Goal: Obtain resource: Download file/media

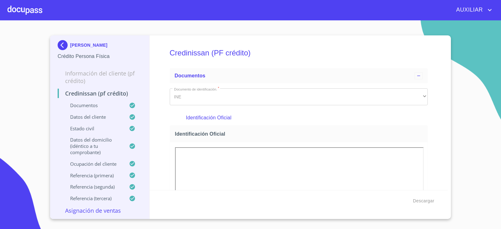
click at [60, 48] on img at bounding box center [64, 45] width 13 height 10
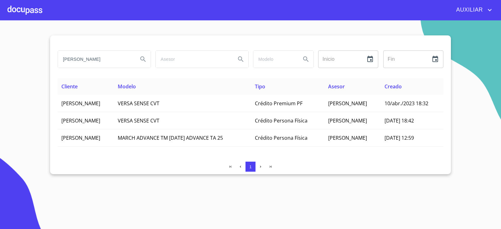
drag, startPoint x: 64, startPoint y: 57, endPoint x: 155, endPoint y: 85, distance: 95.1
click at [155, 85] on div "JUAN PABLO PEREZ ORTEGA Inicio ​ Fin ​ Cliente Modelo Tipo Asesor Creado JUAN P…" at bounding box center [250, 104] width 401 height 139
click at [83, 60] on input "ALEJANSRA CARRILLO" at bounding box center [95, 59] width 75 height 17
type input "ALEJANDRA CARRILLO"
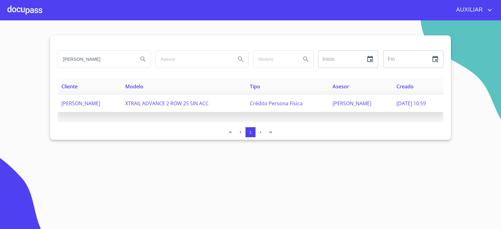
click at [116, 96] on td "ALEJANDRA CARRILLO RIVERA" at bounding box center [90, 103] width 64 height 17
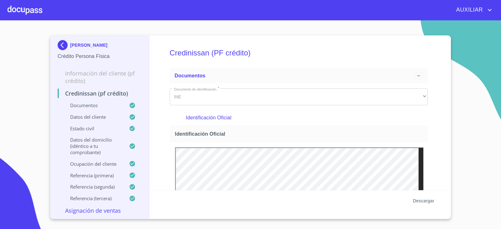
click at [421, 196] on button "Descargar" at bounding box center [424, 201] width 26 height 12
click at [68, 42] on img at bounding box center [64, 45] width 13 height 10
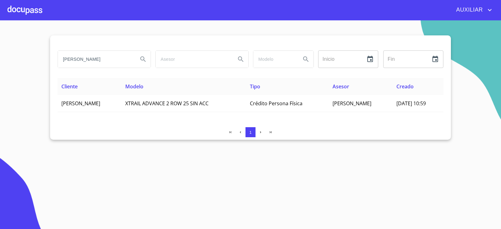
drag, startPoint x: 116, startPoint y: 62, endPoint x: 0, endPoint y: 83, distance: 118.4
click at [0, 83] on section "ALEJANDRA CARRILLO Inicio ​ Fin ​ Cliente Modelo Tipo Asesor Creado ALEJANDRA C…" at bounding box center [250, 124] width 501 height 209
paste input "SARA HAYDE CORTES CASTELLANOS"
type input "SARA HAYDE CORTES CASTELLANOS"
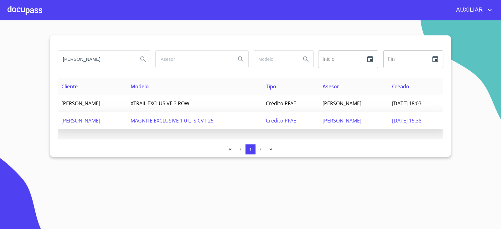
click at [75, 124] on td "SARA HAYDE CORTES CASTELLANOS" at bounding box center [92, 120] width 69 height 17
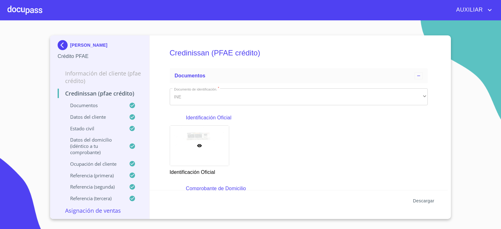
click at [414, 201] on span "Descargar" at bounding box center [423, 201] width 21 height 8
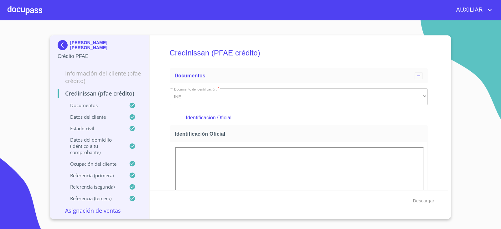
click at [63, 44] on img at bounding box center [64, 45] width 13 height 10
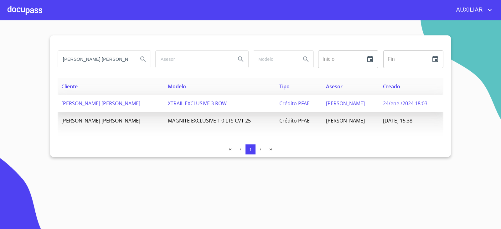
scroll to position [0, 20]
drag, startPoint x: 59, startPoint y: 59, endPoint x: 202, endPoint y: 96, distance: 148.1
click at [202, 96] on div "SARA HAYDE CORTES CASTELLANOS Inicio ​ Fin ​ Cliente Modelo Tipo Asesor Creado …" at bounding box center [250, 95] width 401 height 121
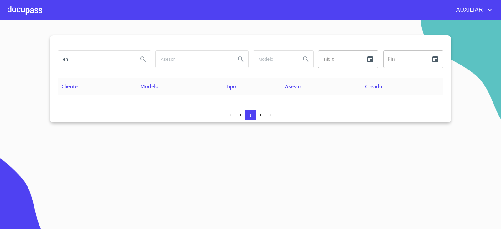
type input "e"
type input "g"
type input "enrique javier"
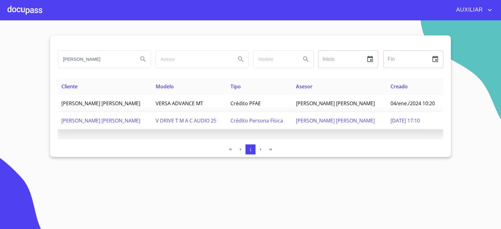
click at [124, 118] on span "ENRIQUE JAVIER GONZALEZ TOSTADO" at bounding box center [100, 120] width 79 height 7
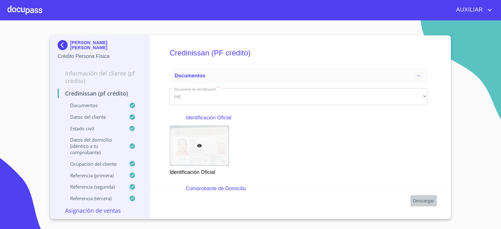
click at [421, 198] on span "Descargar" at bounding box center [423, 201] width 21 height 8
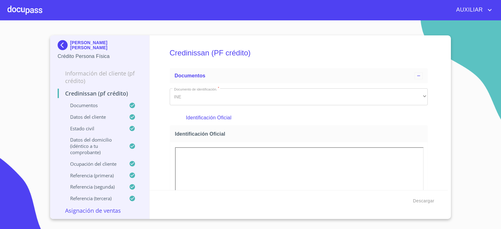
click at [61, 42] on img at bounding box center [64, 45] width 13 height 10
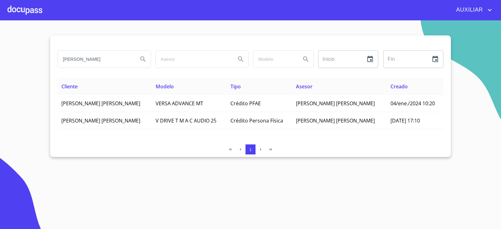
drag, startPoint x: 69, startPoint y: 65, endPoint x: 10, endPoint y: 75, distance: 59.7
click at [10, 75] on section "enrique javier Inicio ​ Fin ​ Cliente Modelo Tipo Asesor Creado ENRIQUE JAVIER …" at bounding box center [250, 124] width 501 height 209
type input "JOSE OSWALDO ORTEGA"
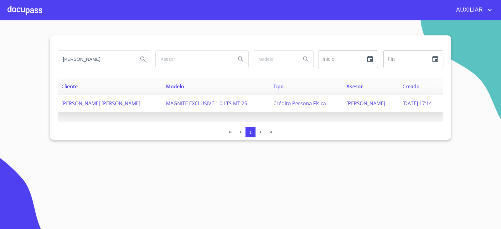
click at [125, 95] on td "JOSE OSWALDO ORTEGA GUTIERREZ" at bounding box center [110, 103] width 105 height 17
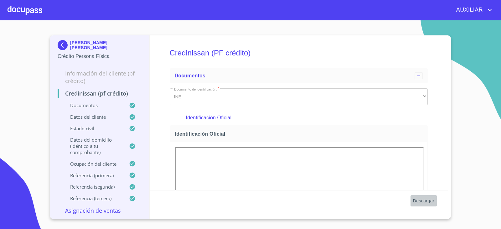
click at [419, 199] on span "Descargar" at bounding box center [423, 201] width 21 height 8
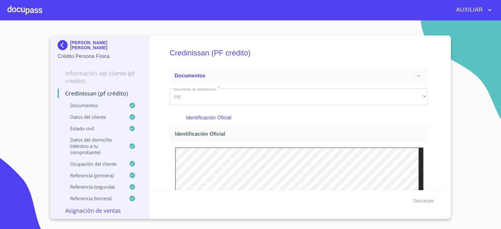
click at [56, 46] on div "JOSE OSWALDO ORTEGA GUTIERREZ Crédito Persona Física Información del cliente (P…" at bounding box center [100, 126] width 100 height 183
click at [57, 47] on div "JOSE OSWALDO ORTEGA GUTIERREZ Crédito Persona Física Información del cliente (P…" at bounding box center [100, 126] width 100 height 183
click at [59, 45] on img at bounding box center [64, 45] width 13 height 10
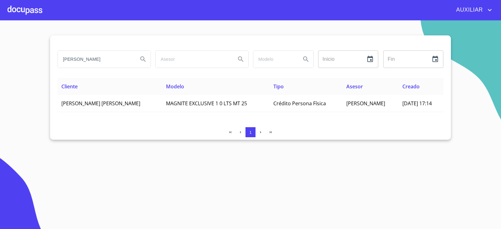
drag, startPoint x: 122, startPoint y: 60, endPoint x: 53, endPoint y: 66, distance: 69.2
click at [54, 66] on div "JOSE OSWALDO ORTEGA Inicio ​ Fin ​ Cliente Modelo Tipo Asesor Creado JOSE OSWAL…" at bounding box center [250, 87] width 401 height 104
paste input "JORGE AMADEO PINEDA CUENCA"
type input "JORGE AMADEO PINEDA CUENCA"
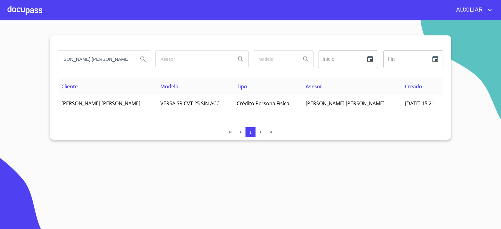
scroll to position [0, 0]
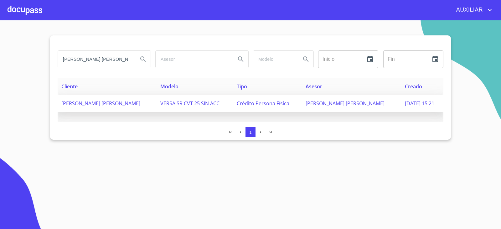
click at [120, 106] on span "JORGE AMADEO PINEDA CUENCA" at bounding box center [100, 103] width 79 height 7
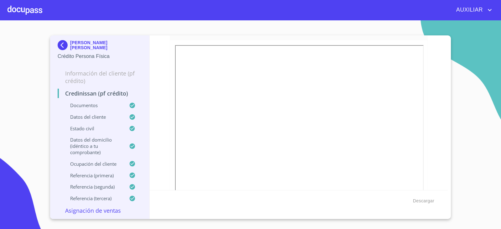
scroll to position [125, 0]
click at [425, 204] on button "Descargar" at bounding box center [424, 201] width 26 height 12
click at [65, 44] on img at bounding box center [64, 45] width 13 height 10
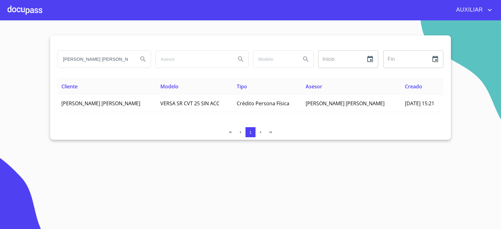
scroll to position [0, 10]
drag, startPoint x: 63, startPoint y: 58, endPoint x: 160, endPoint y: 69, distance: 97.4
click at [160, 69] on div "JORGE AMADEO PINEDA CUENCA Inicio ​ Fin ​" at bounding box center [250, 59] width 391 height 23
type input "hector montaño castro"
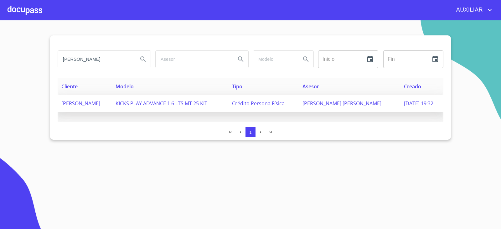
click at [96, 98] on td "HECTOR MONTAÑO CASTRO" at bounding box center [85, 103] width 54 height 17
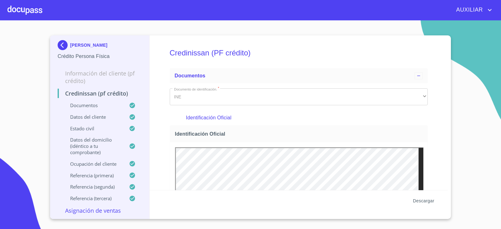
click at [417, 200] on span "Descargar" at bounding box center [423, 201] width 21 height 8
click at [65, 40] on div "HECTOR MONTAÑO CASTRO Crédito Persona Física" at bounding box center [100, 49] width 84 height 29
click at [59, 42] on img at bounding box center [64, 45] width 13 height 10
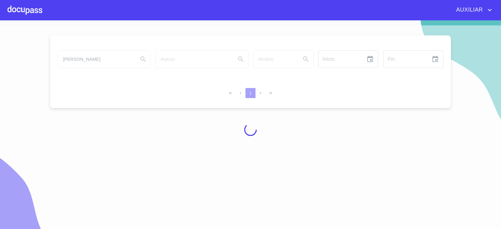
click at [124, 60] on div at bounding box center [250, 129] width 501 height 209
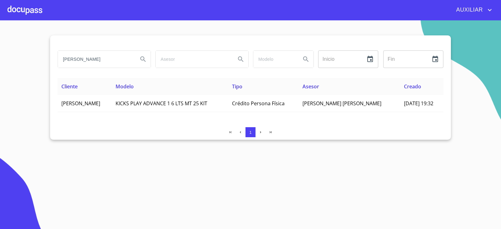
drag, startPoint x: 115, startPoint y: 63, endPoint x: 42, endPoint y: 71, distance: 72.9
click at [42, 71] on section "hector montaño castro Inicio ​ Fin ​ Cliente Modelo Tipo Asesor Creado HECTOR M…" at bounding box center [250, 124] width 501 height 209
type input "[PERSON_NAME]"
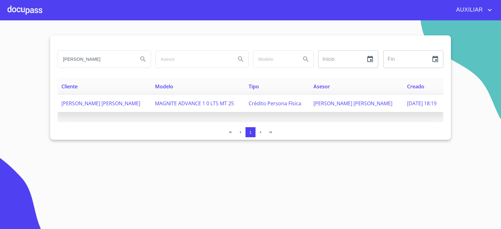
click at [86, 101] on span "[PERSON_NAME] [PERSON_NAME]" at bounding box center [100, 103] width 79 height 7
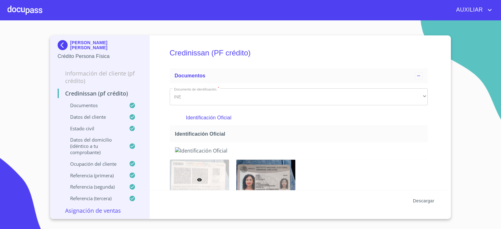
click at [413, 199] on span "Descargar" at bounding box center [423, 201] width 21 height 8
click at [64, 45] on img at bounding box center [64, 45] width 13 height 10
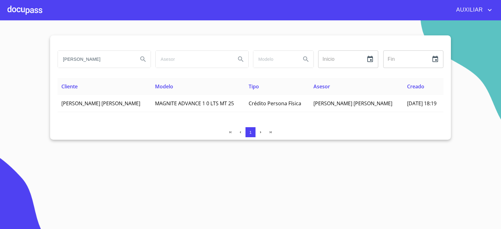
drag, startPoint x: 127, startPoint y: 58, endPoint x: 43, endPoint y: 72, distance: 86.1
click at [43, 72] on section "[PERSON_NAME] Inicio ​ Fin ​ Cliente Modelo Tipo Asesor Creado [PERSON_NAME] [P…" at bounding box center [250, 124] width 501 height 209
type input "[PERSON_NAME]"
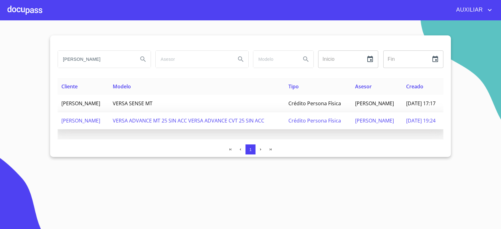
click at [145, 129] on td "VERSA ADVANCE MT 25 SIN ACC VERSA ADVANCE CVT 25 SIN ACC" at bounding box center [197, 120] width 176 height 17
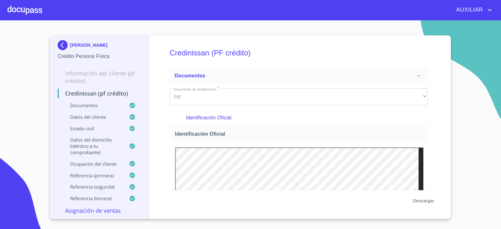
click at [428, 199] on span "Descargar" at bounding box center [423, 201] width 21 height 8
click at [429, 201] on span "Descargar" at bounding box center [423, 201] width 21 height 8
click at [61, 44] on img at bounding box center [64, 45] width 13 height 10
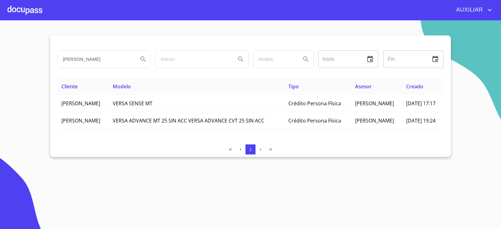
drag, startPoint x: 100, startPoint y: 59, endPoint x: 43, endPoint y: 73, distance: 58.3
click at [43, 73] on section "[PERSON_NAME] Inicio ​ Fin ​ Cliente Modelo Tipo Asesor Creado [PERSON_NAME] VE…" at bounding box center [250, 124] width 501 height 209
type input "[PERSON_NAME]"
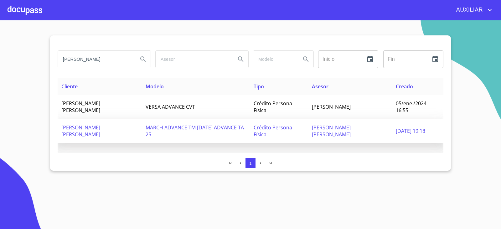
click at [121, 134] on td "[PERSON_NAME] [PERSON_NAME]" at bounding box center [100, 131] width 84 height 24
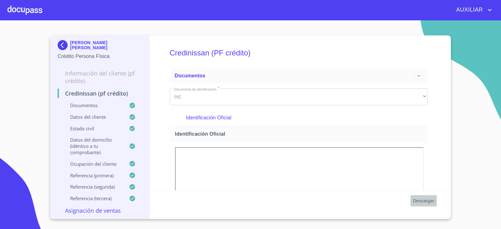
click at [421, 201] on span "Descargar" at bounding box center [423, 201] width 21 height 8
click at [65, 44] on img at bounding box center [64, 45] width 13 height 10
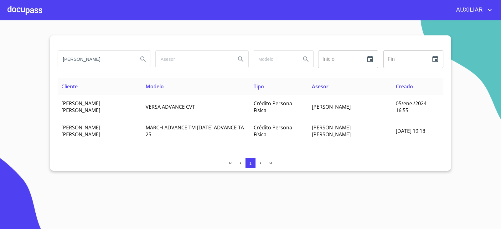
drag, startPoint x: 110, startPoint y: 59, endPoint x: 48, endPoint y: 60, distance: 62.0
click at [48, 60] on section "[PERSON_NAME] ​ Fin ​ Cliente Modelo Tipo Asesor Creado [PERSON_NAME] [PERSON_N…" at bounding box center [250, 124] width 501 height 209
type input "[PERSON_NAME]"
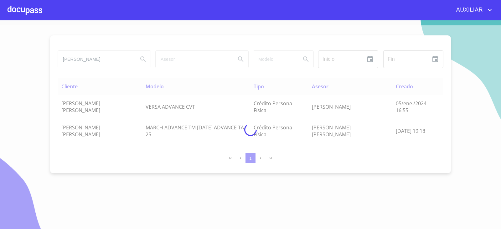
scroll to position [0, 0]
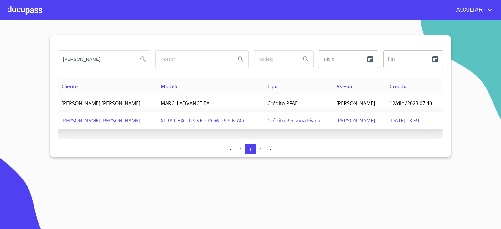
click at [140, 117] on span "[PERSON_NAME] [PERSON_NAME]" at bounding box center [100, 120] width 79 height 7
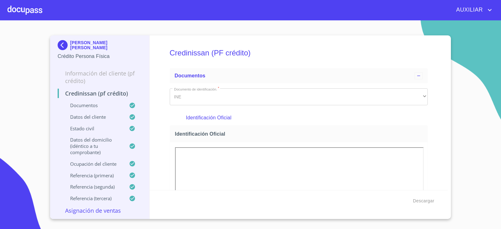
click at [438, 198] on div "Descargar" at bounding box center [299, 200] width 298 height 21
click at [431, 198] on span "Descargar" at bounding box center [423, 201] width 21 height 8
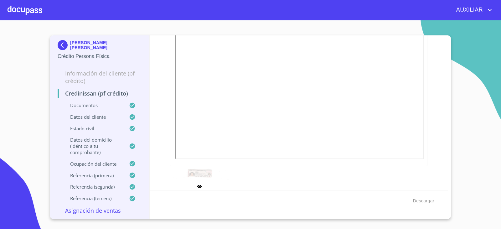
click at [62, 44] on img at bounding box center [64, 45] width 13 height 10
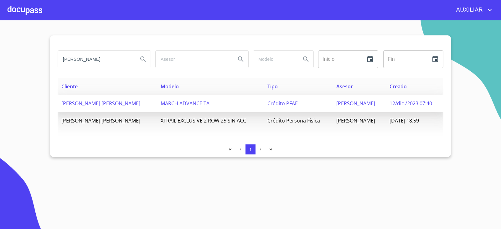
scroll to position [0, 6]
drag, startPoint x: 78, startPoint y: 67, endPoint x: 150, endPoint y: 101, distance: 79.0
click at [150, 101] on div "[PERSON_NAME] Inicio ​ Fin ​ Cliente Modelo Tipo Asesor Creado [PERSON_NAME] [P…" at bounding box center [250, 95] width 401 height 121
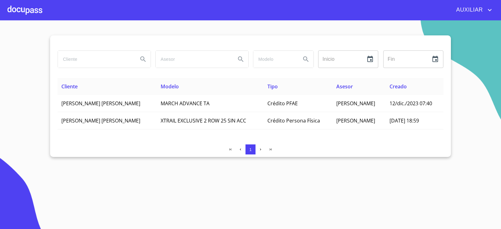
scroll to position [0, 0]
paste input "[PERSON_NAME][US_STATE] [PERSON_NAME]"
type input "[PERSON_NAME][US_STATE] [PERSON_NAME]"
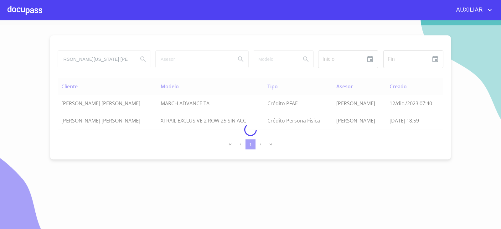
scroll to position [0, 0]
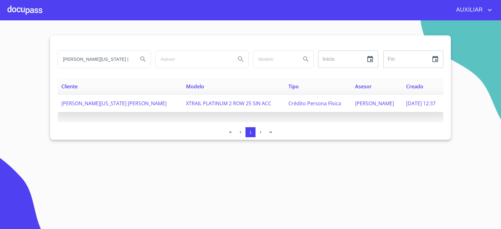
click at [91, 108] on td "[PERSON_NAME][US_STATE] [PERSON_NAME]" at bounding box center [120, 103] width 125 height 17
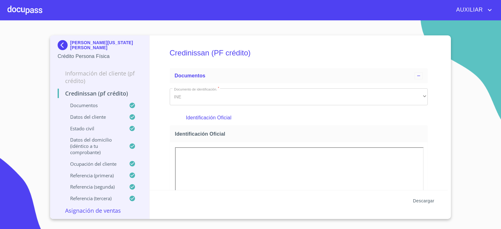
click at [427, 205] on button "Descargar" at bounding box center [424, 201] width 26 height 12
